Goal: Navigation & Orientation: Find specific page/section

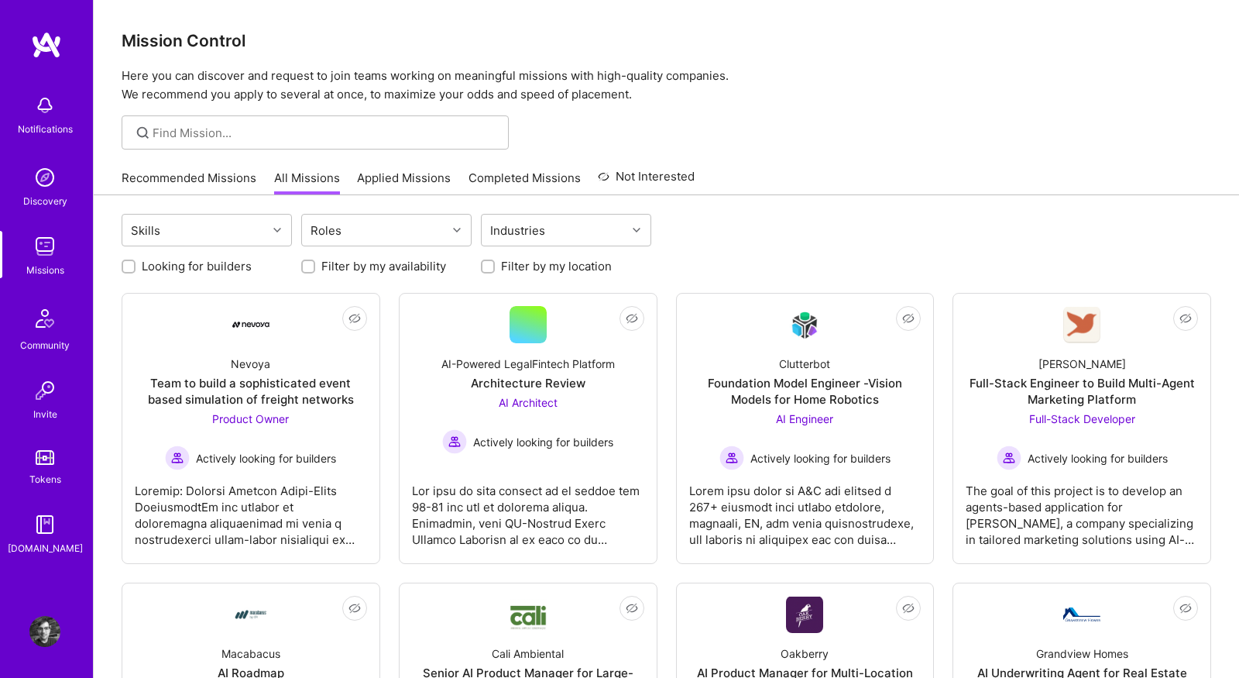
scroll to position [153, 0]
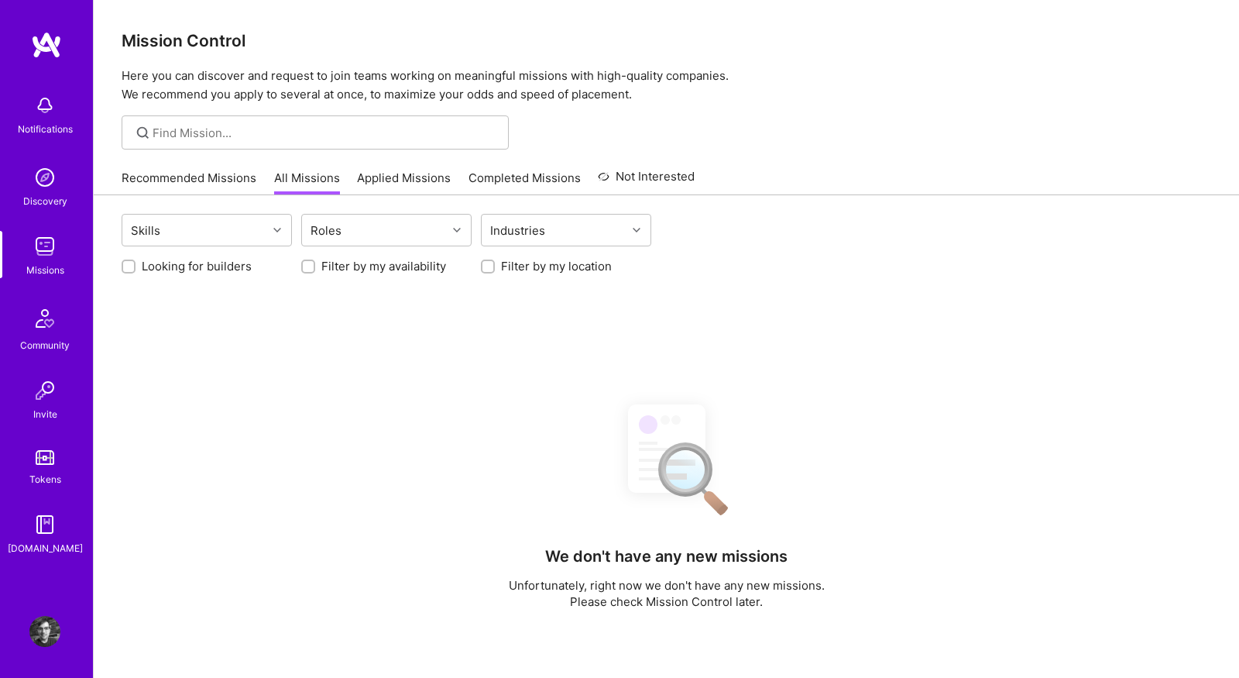
scroll to position [153, 0]
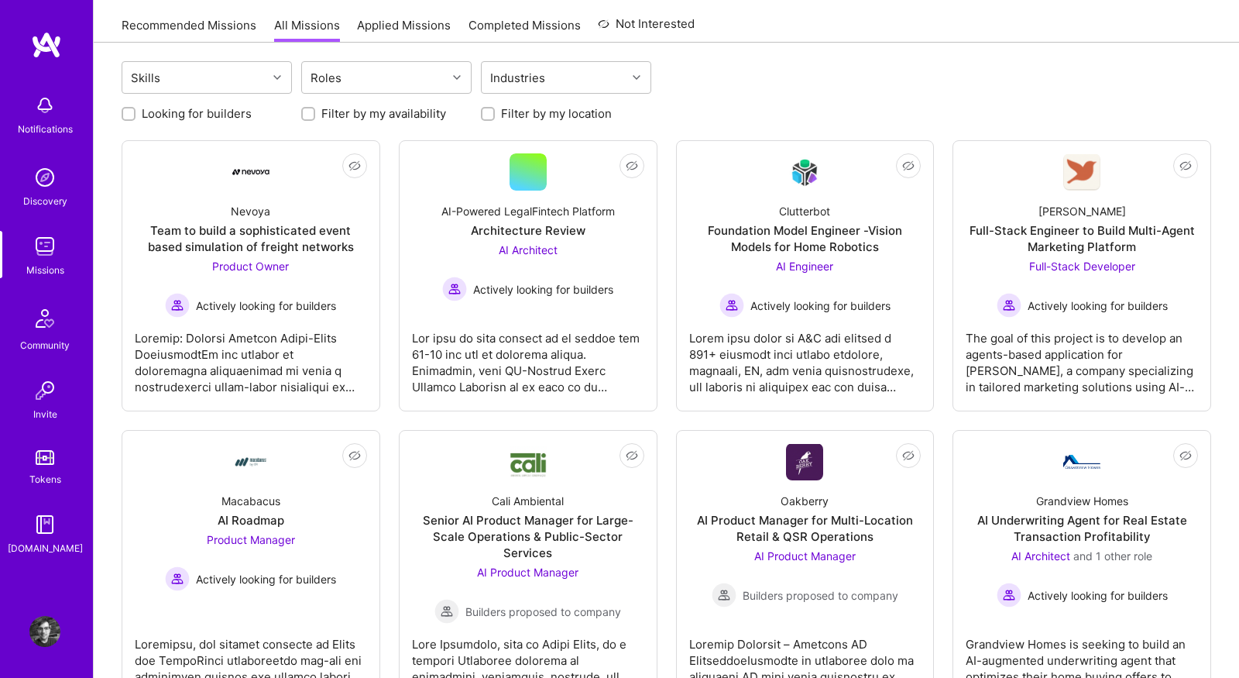
click at [173, 28] on link "Recommended Missions" at bounding box center [189, 30] width 135 height 26
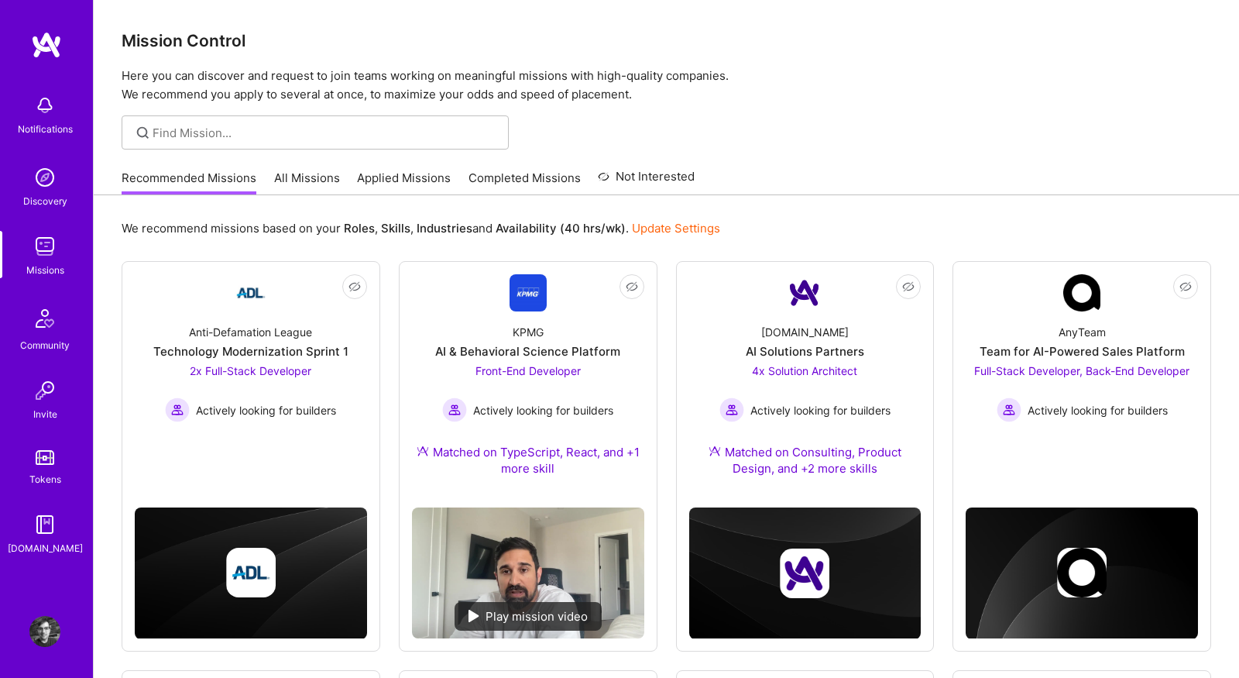
click at [318, 182] on link "All Missions" at bounding box center [307, 183] width 66 height 26
